Goal: Task Accomplishment & Management: Complete application form

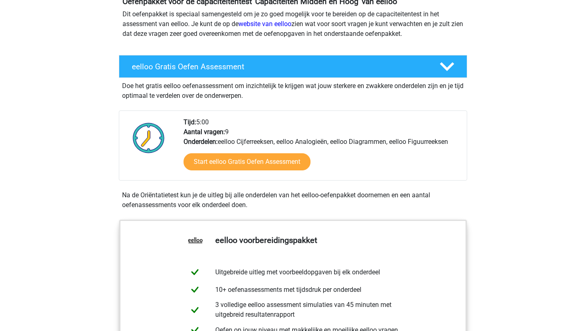
scroll to position [113, 0]
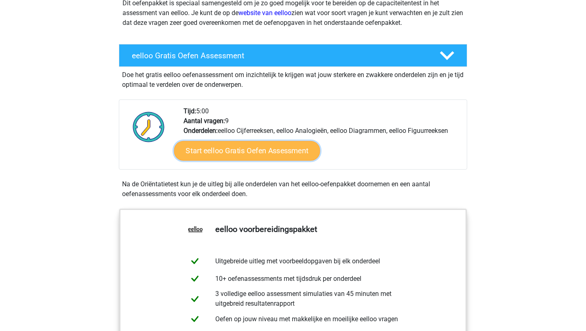
click at [247, 150] on link "Start eelloo Gratis Oefen Assessment" at bounding box center [247, 151] width 146 height 20
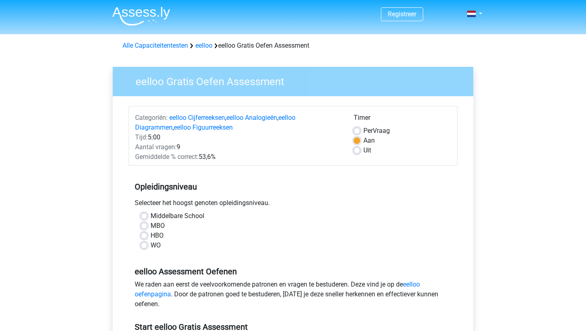
click at [158, 235] on label "HBO" at bounding box center [157, 235] width 13 height 10
click at [147, 235] on input "HBO" at bounding box center [144, 234] width 7 height 8
radio input "true"
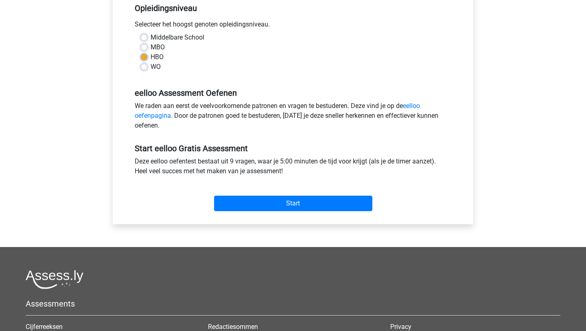
scroll to position [239, 0]
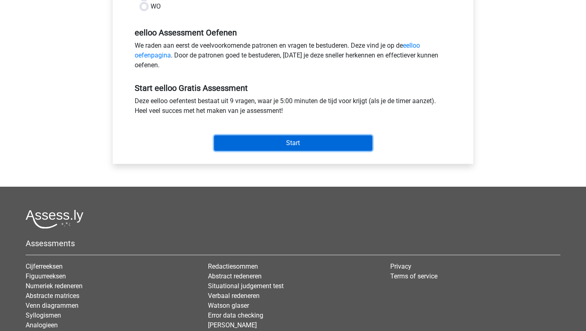
click at [319, 138] on input "Start" at bounding box center [293, 142] width 158 height 15
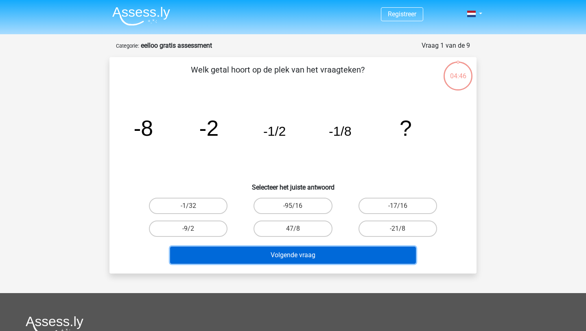
click at [290, 256] on button "Volgende vraag" at bounding box center [293, 254] width 246 height 17
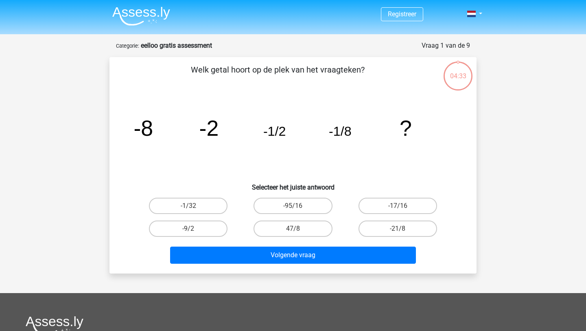
click at [353, 164] on icon "image/svg+xml -8 -2 -1/2 -1/8 ?" at bounding box center [293, 135] width 328 height 82
click at [209, 227] on label "-9/2" at bounding box center [188, 228] width 79 height 16
click at [194, 228] on input "-9/2" at bounding box center [190, 230] width 5 height 5
radio input "true"
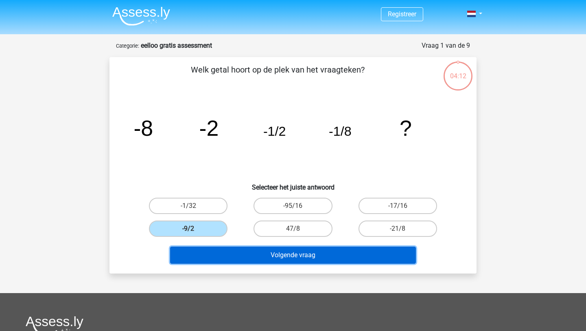
click at [302, 258] on button "Volgende vraag" at bounding box center [293, 254] width 246 height 17
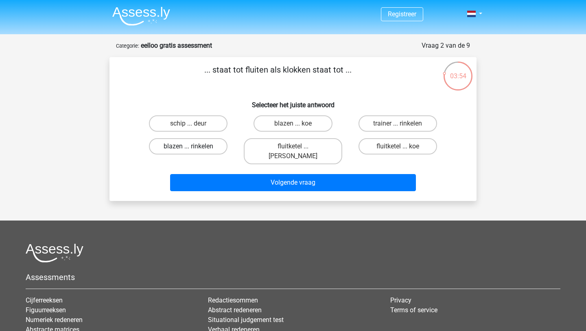
click at [204, 150] on label "blazen ... rinkelen" at bounding box center [188, 146] width 79 height 16
click at [194, 150] on input "blazen ... rinkelen" at bounding box center [190, 148] width 5 height 5
radio input "true"
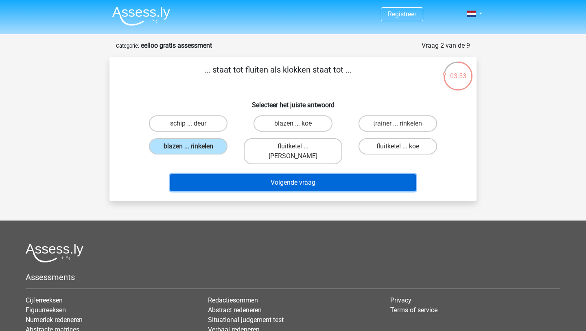
click at [287, 178] on button "Volgende vraag" at bounding box center [293, 182] width 246 height 17
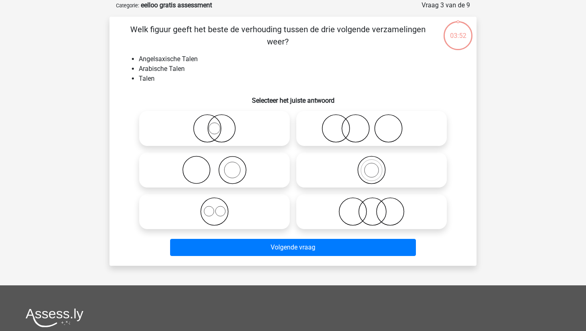
scroll to position [41, 0]
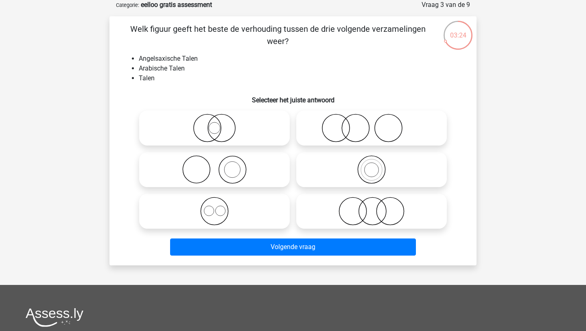
click at [245, 208] on icon at bounding box center [214, 211] width 144 height 28
click at [220, 207] on input "radio" at bounding box center [217, 203] width 5 height 5
radio input "true"
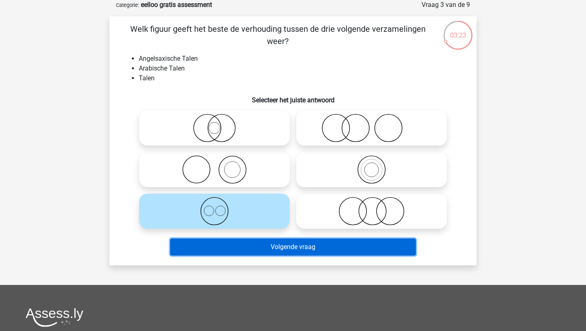
click at [316, 252] on button "Volgende vraag" at bounding box center [293, 246] width 246 height 17
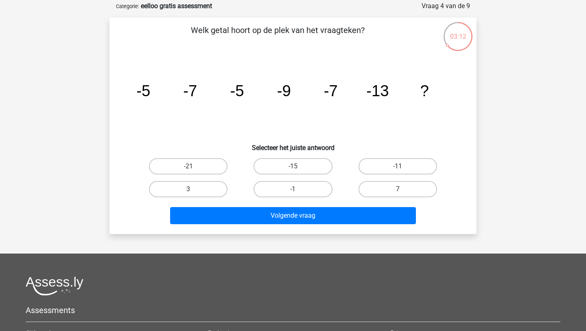
scroll to position [40, 0]
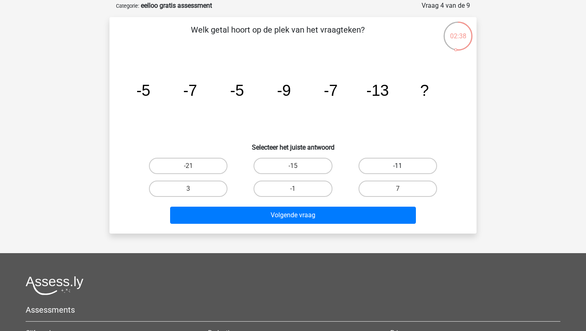
click at [384, 166] on label "-11" at bounding box center [398, 166] width 79 height 16
click at [398, 166] on input "-11" at bounding box center [400, 168] width 5 height 5
radio input "true"
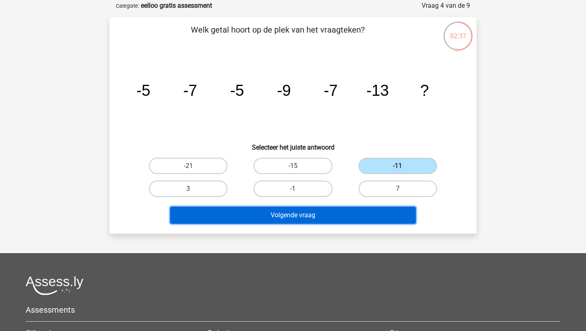
click at [372, 209] on button "Volgende vraag" at bounding box center [293, 214] width 246 height 17
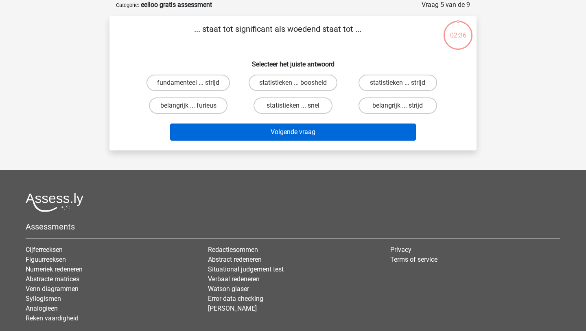
scroll to position [22, 0]
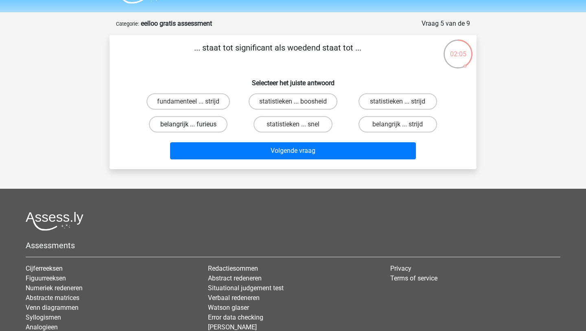
click at [213, 123] on label "belangrijk ... furieus" at bounding box center [188, 124] width 79 height 16
click at [194, 124] on input "belangrijk ... furieus" at bounding box center [190, 126] width 5 height 5
radio input "true"
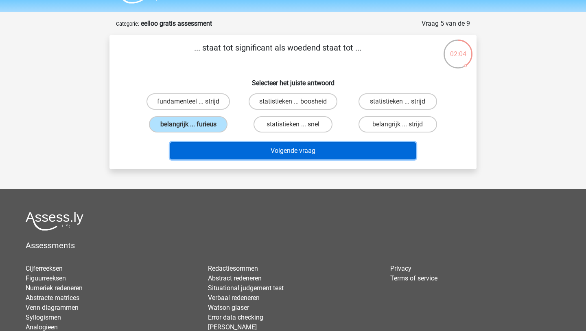
click at [303, 149] on button "Volgende vraag" at bounding box center [293, 150] width 246 height 17
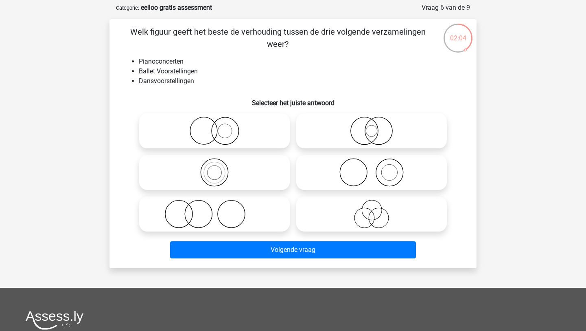
scroll to position [41, 0]
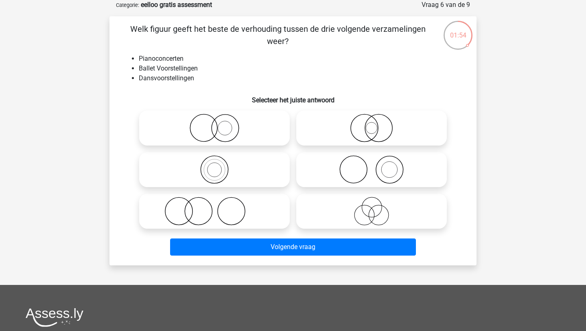
click at [259, 130] on icon at bounding box center [214, 128] width 144 height 28
click at [220, 124] on input "radio" at bounding box center [217, 120] width 5 height 5
radio input "true"
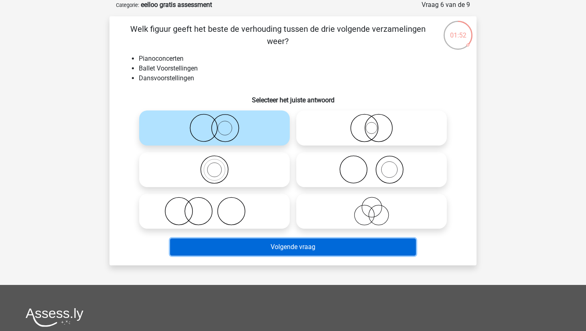
click at [337, 244] on button "Volgende vraag" at bounding box center [293, 246] width 246 height 17
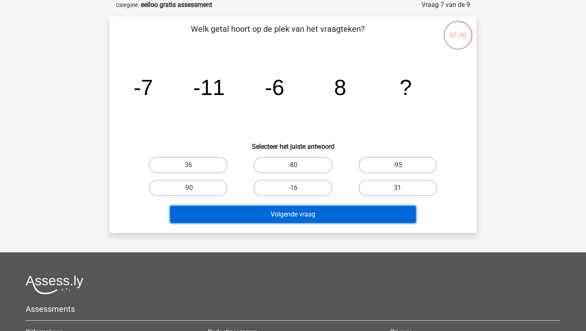
click at [337, 210] on button "Volgende vraag" at bounding box center [293, 214] width 246 height 17
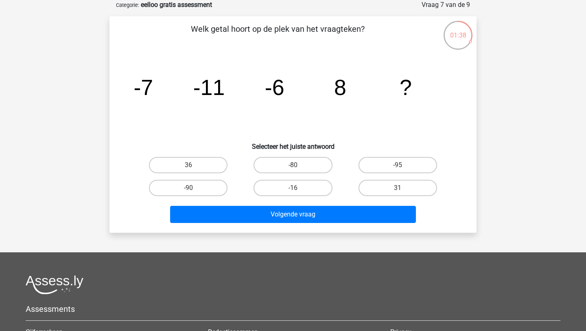
click at [294, 190] on input "-16" at bounding box center [295, 190] width 5 height 5
radio input "true"
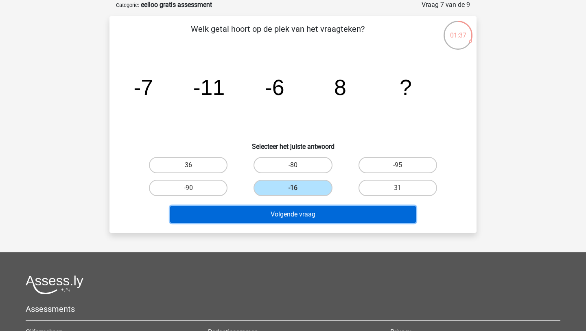
click at [320, 217] on button "Volgende vraag" at bounding box center [293, 214] width 246 height 17
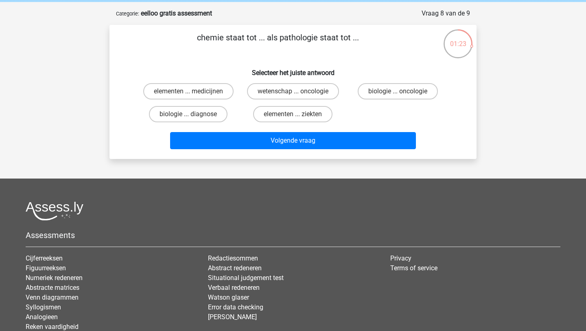
scroll to position [31, 0]
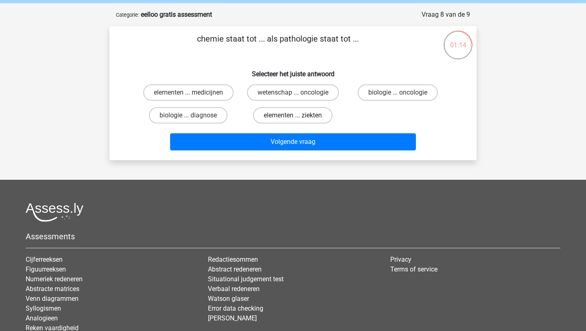
click at [307, 120] on label "elementen ... ziekten" at bounding box center [292, 115] width 79 height 16
click at [298, 120] on input "elementen ... ziekten" at bounding box center [295, 117] width 5 height 5
radio input "true"
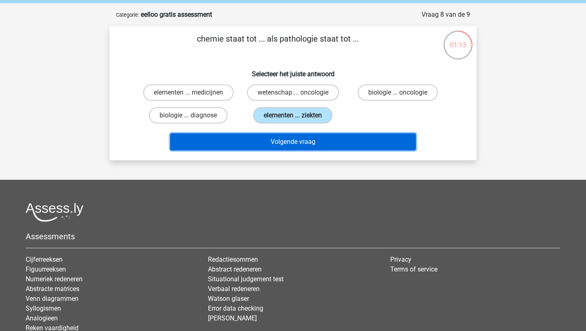
click at [317, 146] on button "Volgende vraag" at bounding box center [293, 141] width 246 height 17
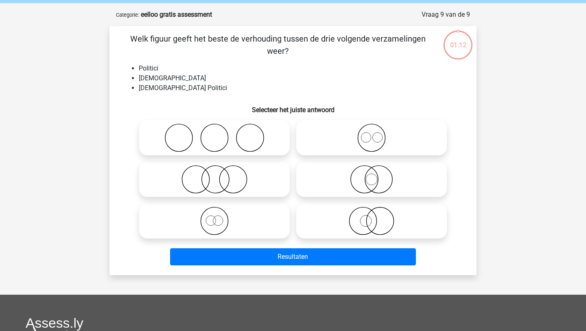
scroll to position [41, 0]
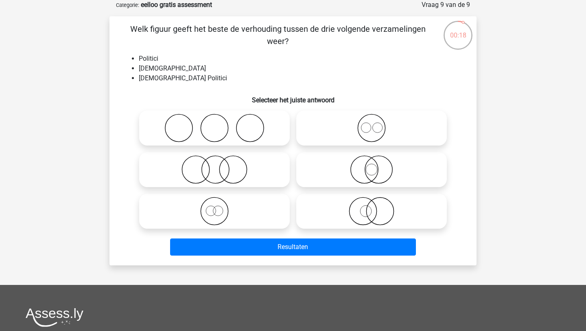
click at [265, 138] on icon at bounding box center [214, 128] width 144 height 28
click at [220, 124] on input "radio" at bounding box center [217, 120] width 5 height 5
radio input "true"
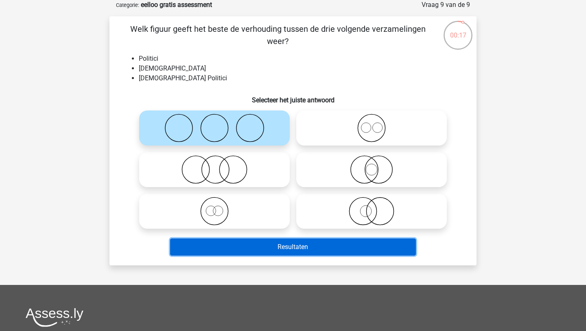
click at [320, 245] on button "Resultaten" at bounding box center [293, 246] width 246 height 17
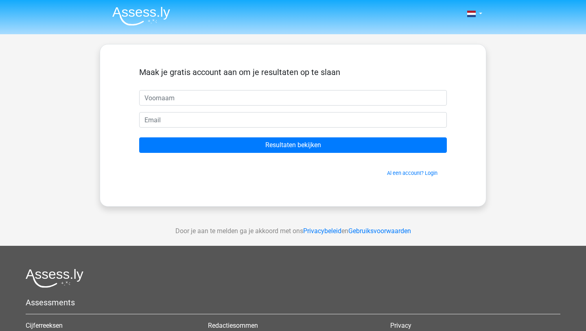
click at [346, 97] on input "text" at bounding box center [293, 97] width 308 height 15
type input "Jasmijn"
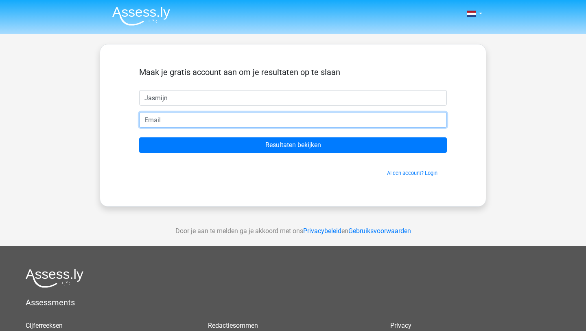
click at [230, 123] on input "email" at bounding box center [293, 119] width 308 height 15
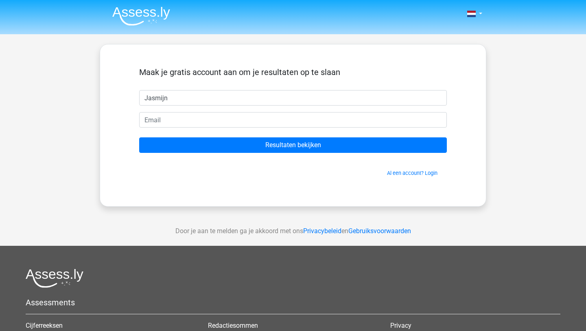
click at [297, 109] on form "Maak je gratis account aan om je resultaten op te slaan Jasmijn Resultaten beki…" at bounding box center [293, 121] width 308 height 109
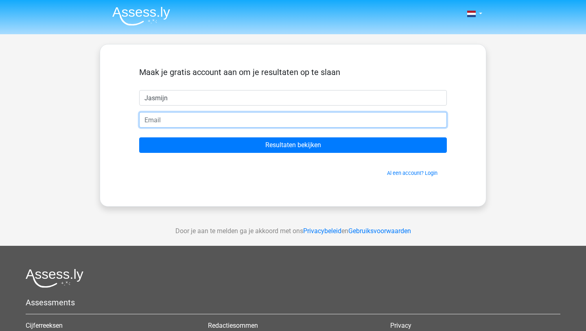
click at [279, 121] on input "email" at bounding box center [293, 119] width 308 height 15
type input "jasmijnstouten31@gmail.com"
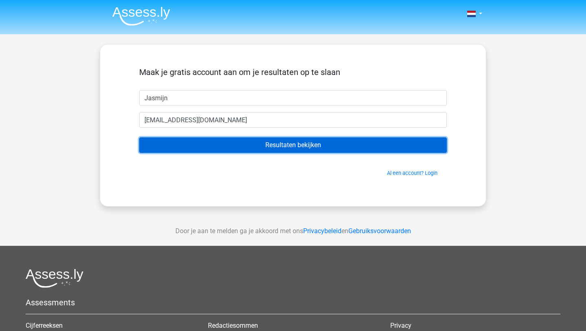
click at [279, 148] on input "Resultaten bekijken" at bounding box center [293, 144] width 308 height 15
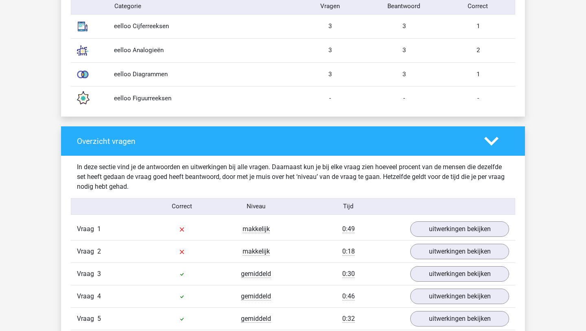
scroll to position [738, 0]
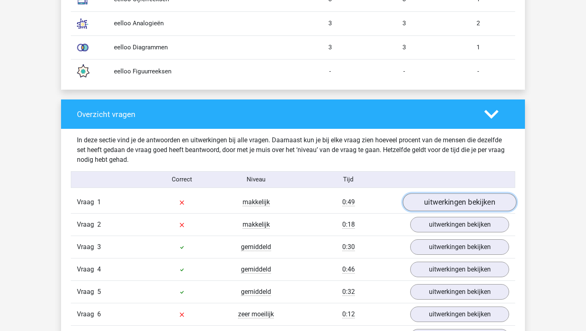
click at [450, 198] on link "uitwerkingen bekijken" at bounding box center [460, 202] width 114 height 18
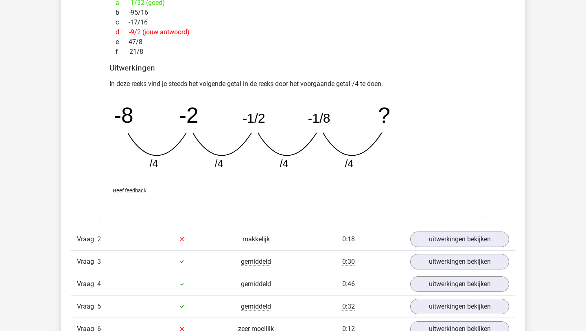
scroll to position [1183, 0]
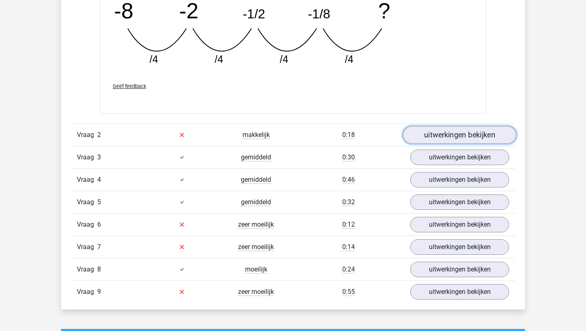
click at [456, 139] on link "uitwerkingen bekijken" at bounding box center [460, 135] width 114 height 18
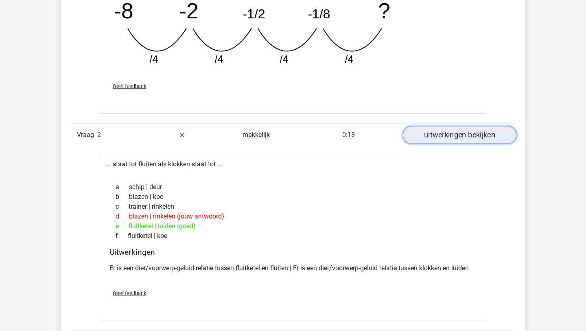
click at [456, 139] on link "uitwerkingen bekijken" at bounding box center [460, 135] width 114 height 18
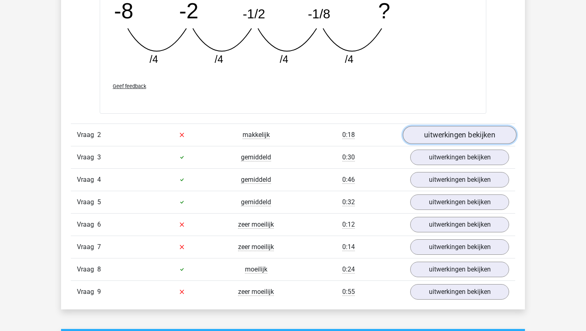
scroll to position [1274, 0]
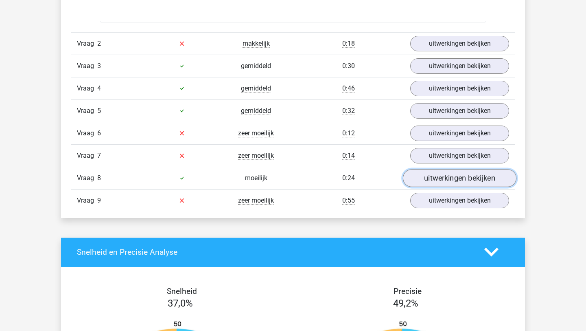
click at [459, 177] on link "uitwerkingen bekijken" at bounding box center [460, 178] width 114 height 18
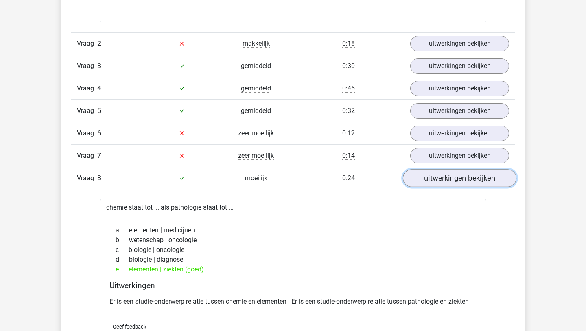
click at [436, 180] on link "uitwerkingen bekijken" at bounding box center [460, 178] width 114 height 18
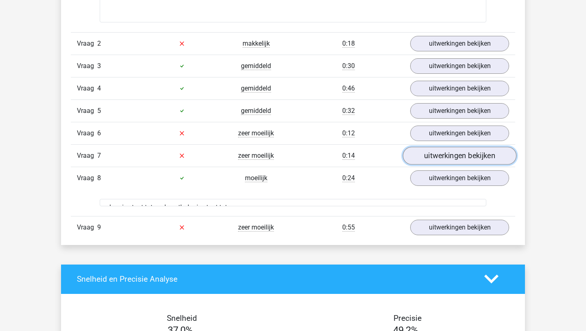
click at [446, 155] on link "uitwerkingen bekijken" at bounding box center [460, 156] width 114 height 18
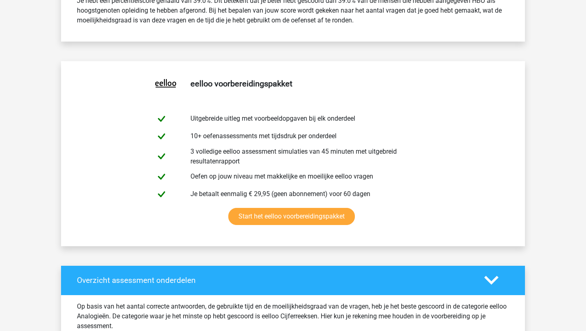
scroll to position [0, 0]
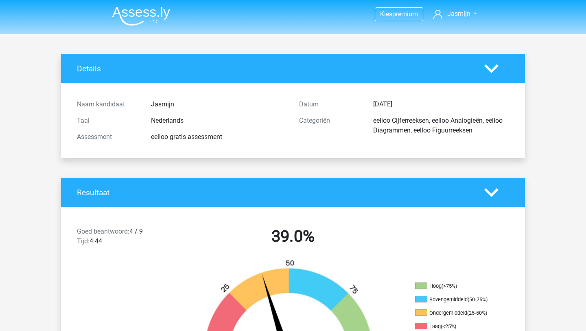
click at [134, 19] on img at bounding box center [141, 16] width 58 height 19
